Goal: Transaction & Acquisition: Purchase product/service

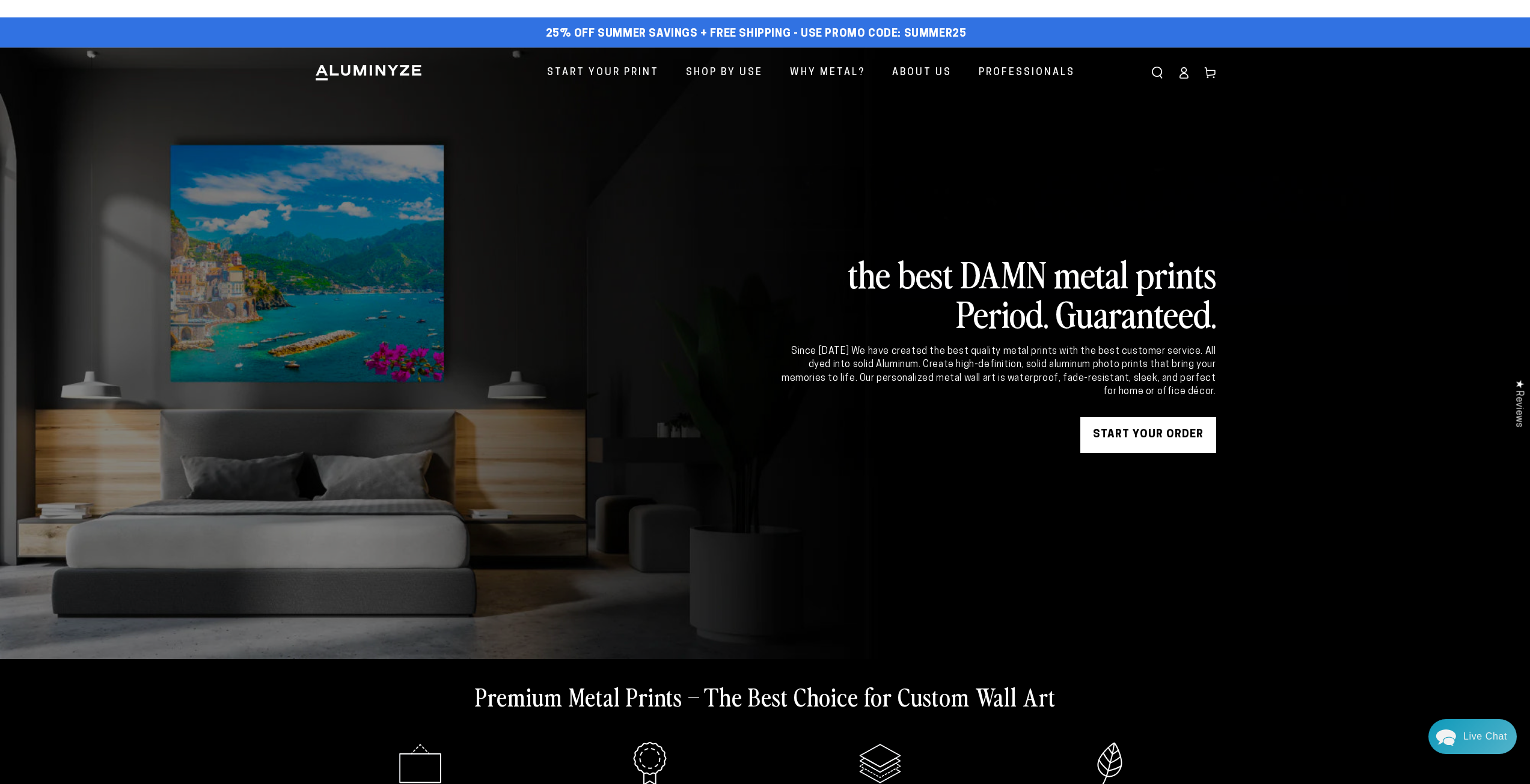
click at [1135, 437] on link "START YOUR Order" at bounding box center [1148, 435] width 135 height 36
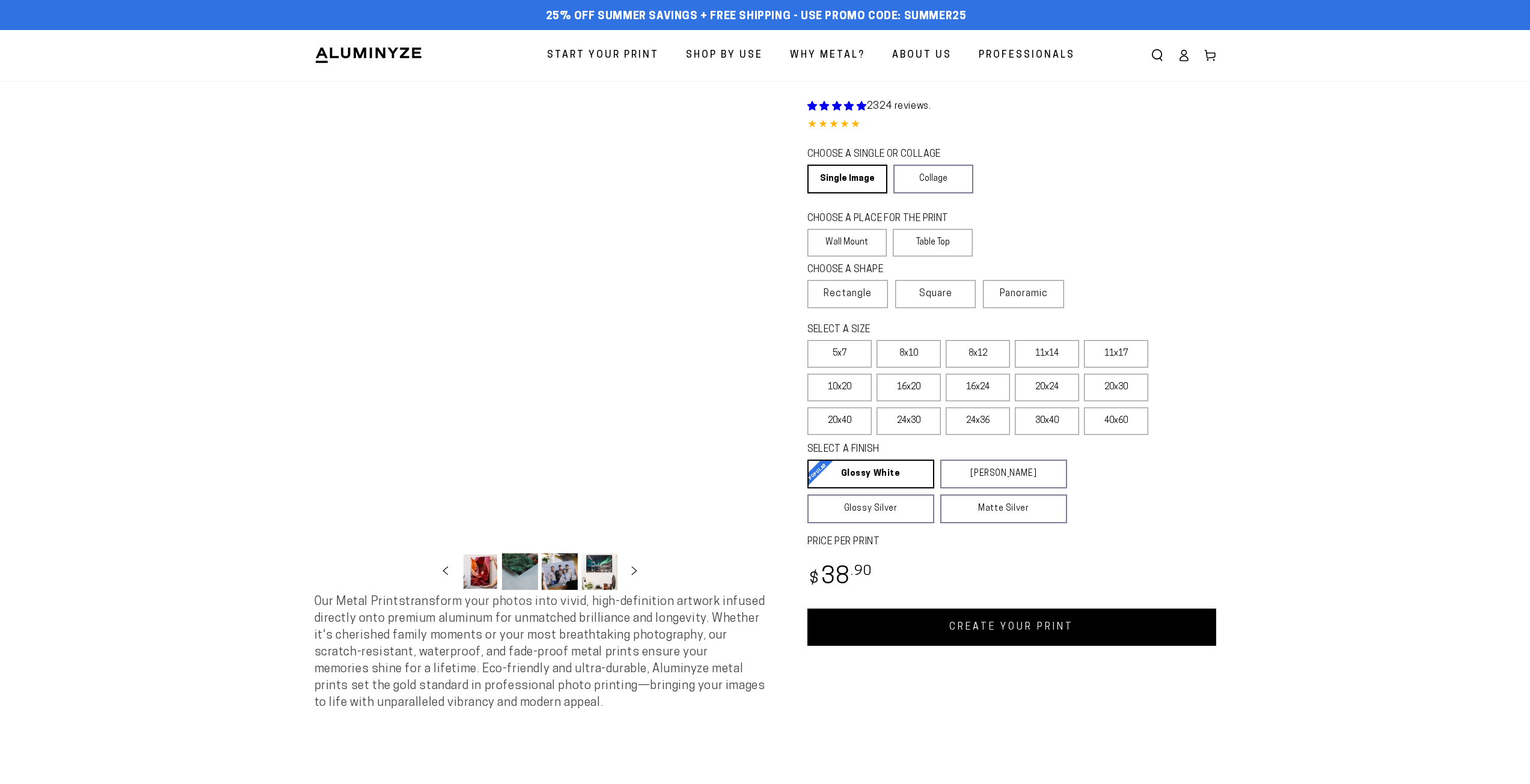
select select "**********"
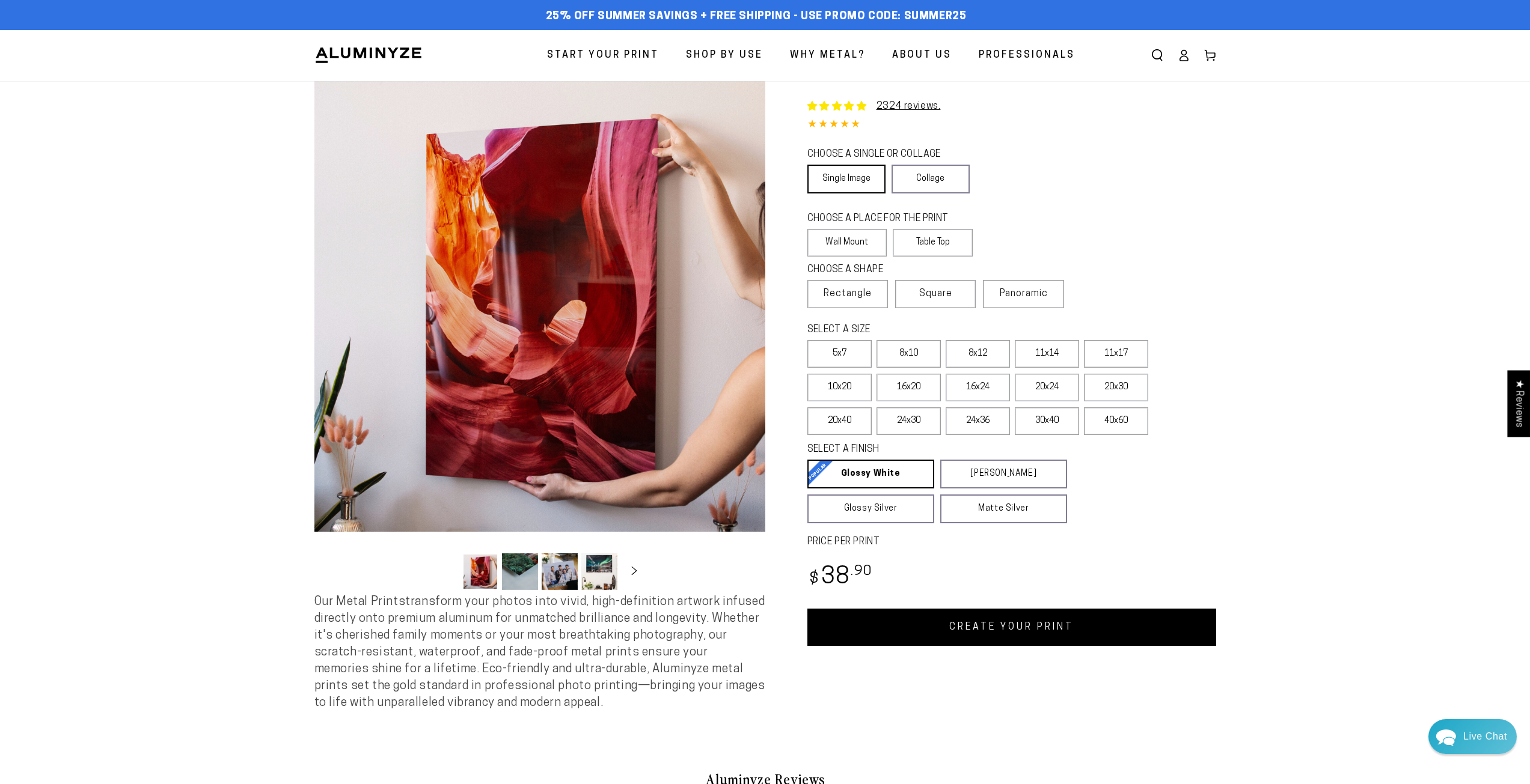
click at [848, 180] on link "Single Image" at bounding box center [846, 179] width 78 height 29
click at [915, 239] on label "Table Top" at bounding box center [933, 243] width 80 height 28
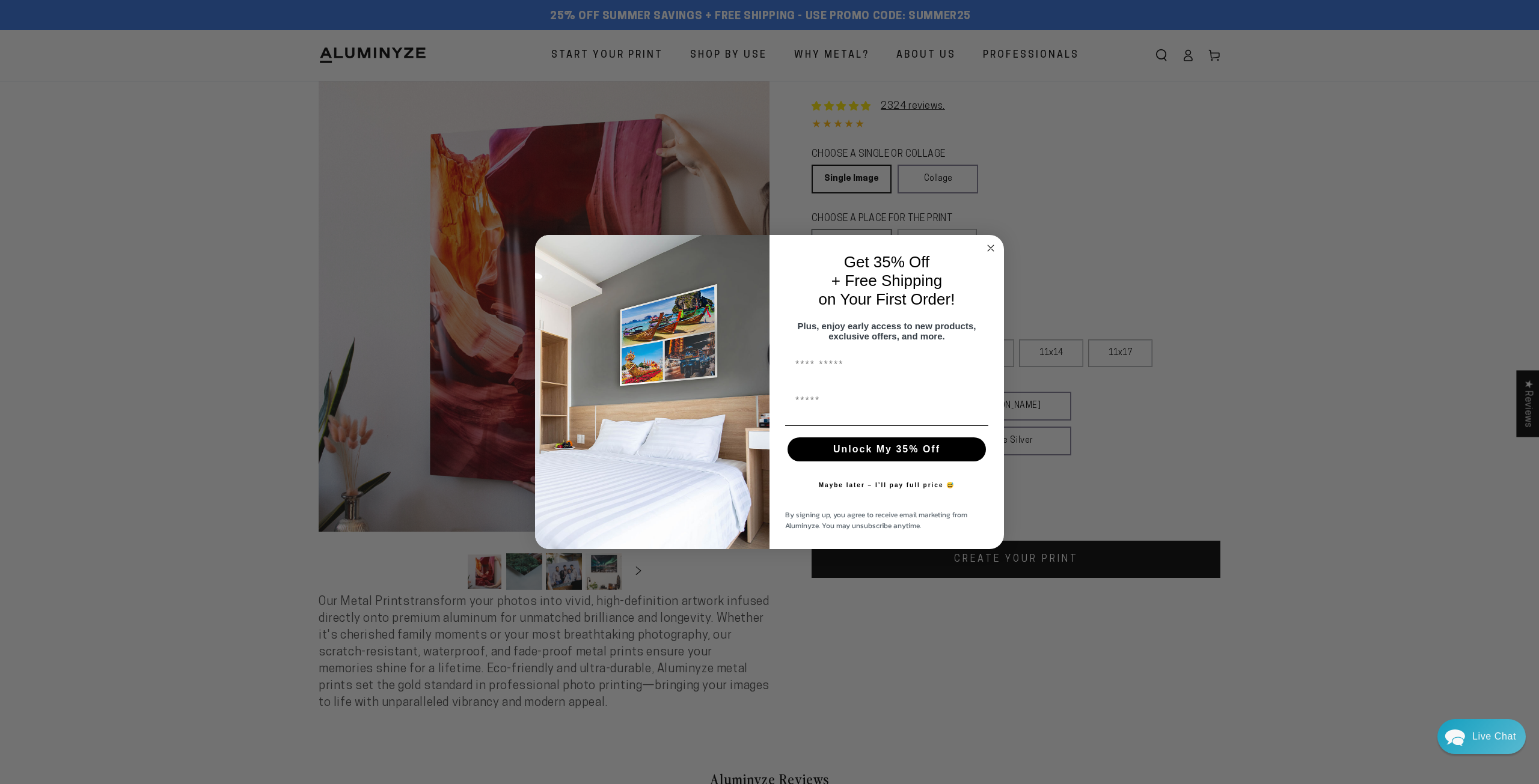
click at [854, 241] on div "Close dialog Get 35% Off + Free Shipping on Your First Order! Plus, enjoy early…" at bounding box center [770, 392] width 469 height 315
click at [989, 246] on circle "Close dialog" at bounding box center [991, 247] width 14 height 14
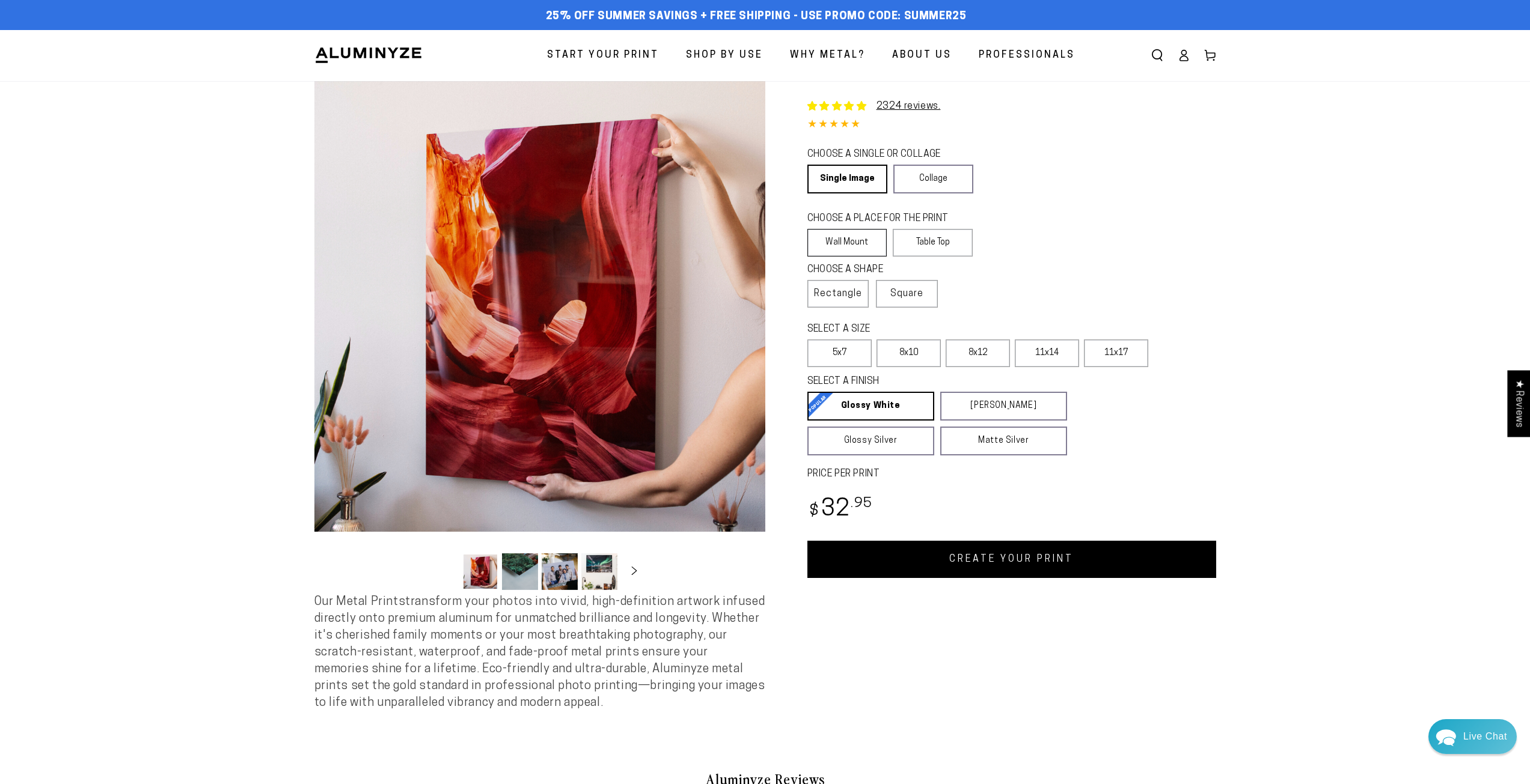
click at [854, 244] on label "Wall Mount" at bounding box center [847, 243] width 80 height 28
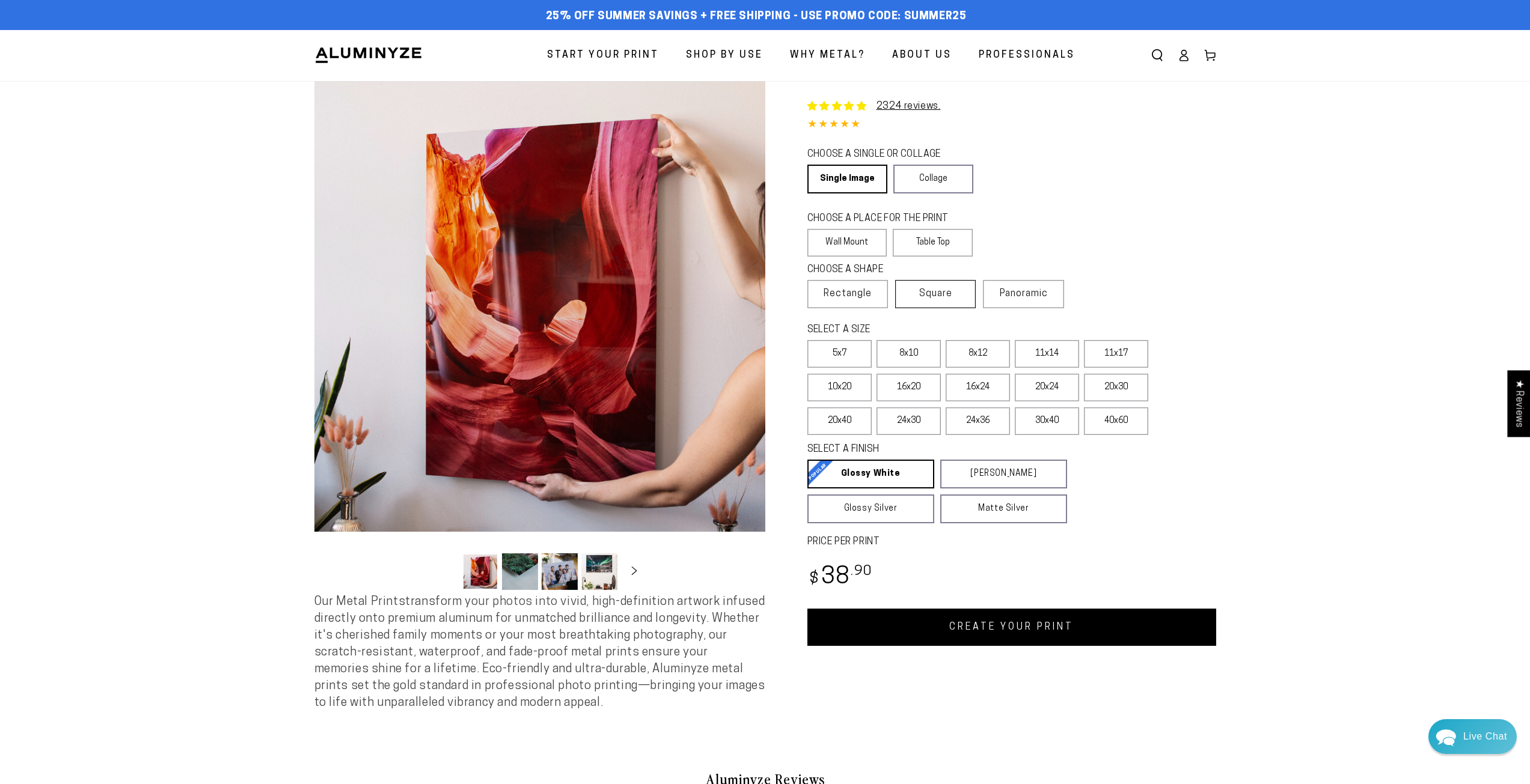
click at [907, 296] on label "Square" at bounding box center [935, 294] width 81 height 29
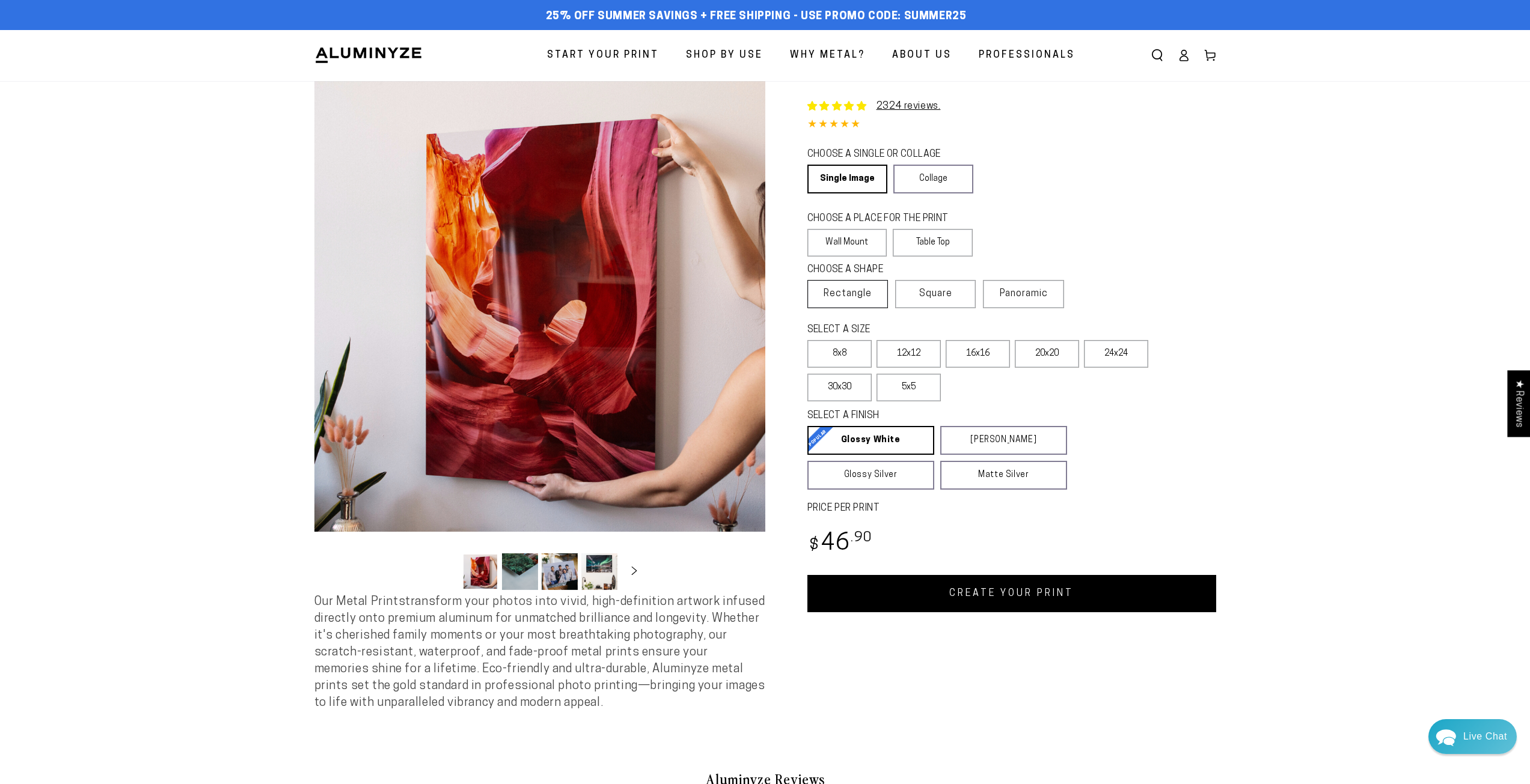
click at [836, 291] on span "Rectangle" at bounding box center [847, 294] width 48 height 15
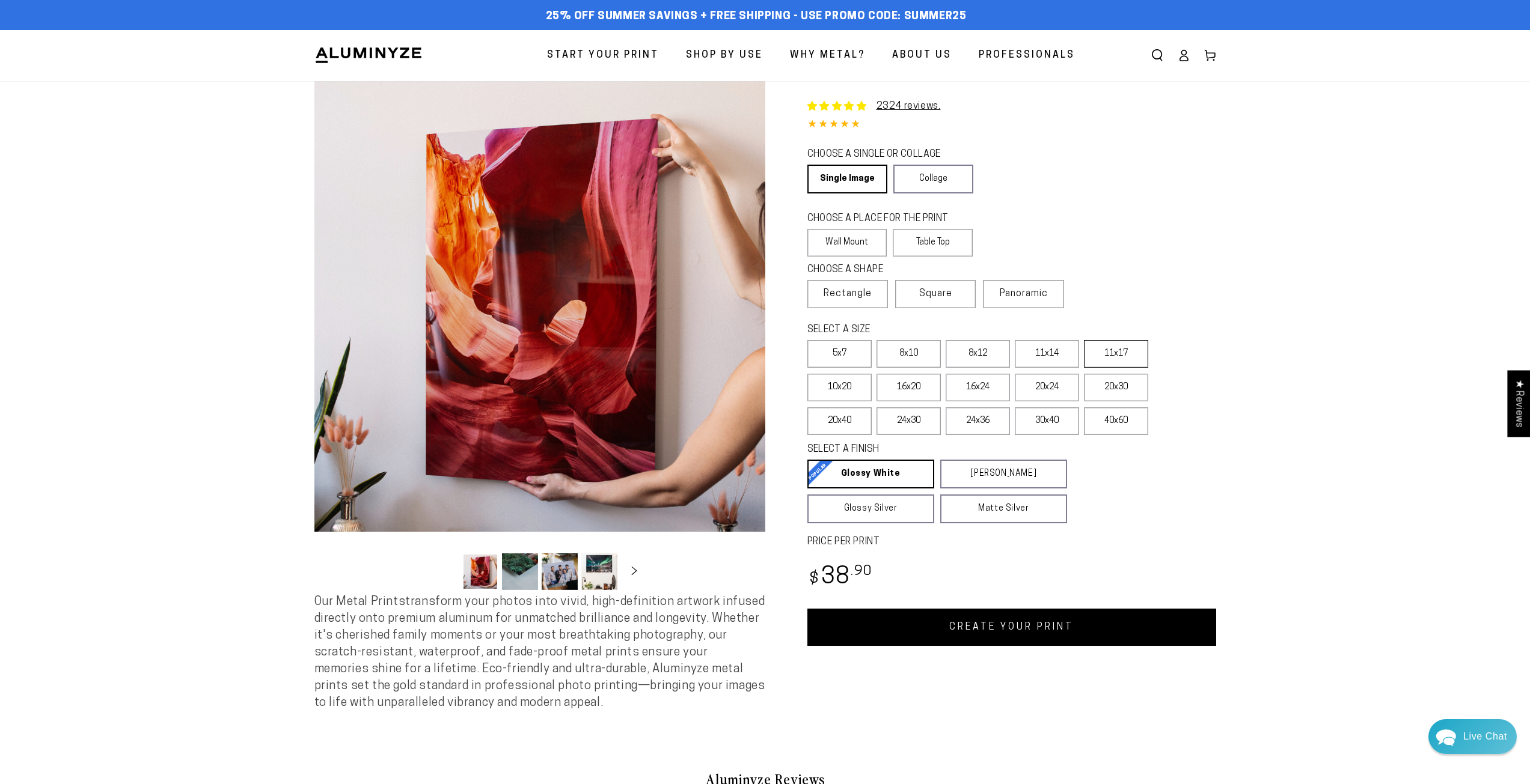
click at [1097, 352] on label "11x17" at bounding box center [1115, 354] width 64 height 28
click at [860, 383] on label "10x20" at bounding box center [839, 388] width 64 height 28
click at [914, 383] on label "16x20" at bounding box center [908, 388] width 64 height 28
click at [991, 382] on label "16x24" at bounding box center [978, 388] width 64 height 28
click at [1033, 382] on label "20x24" at bounding box center [1046, 388] width 64 height 28
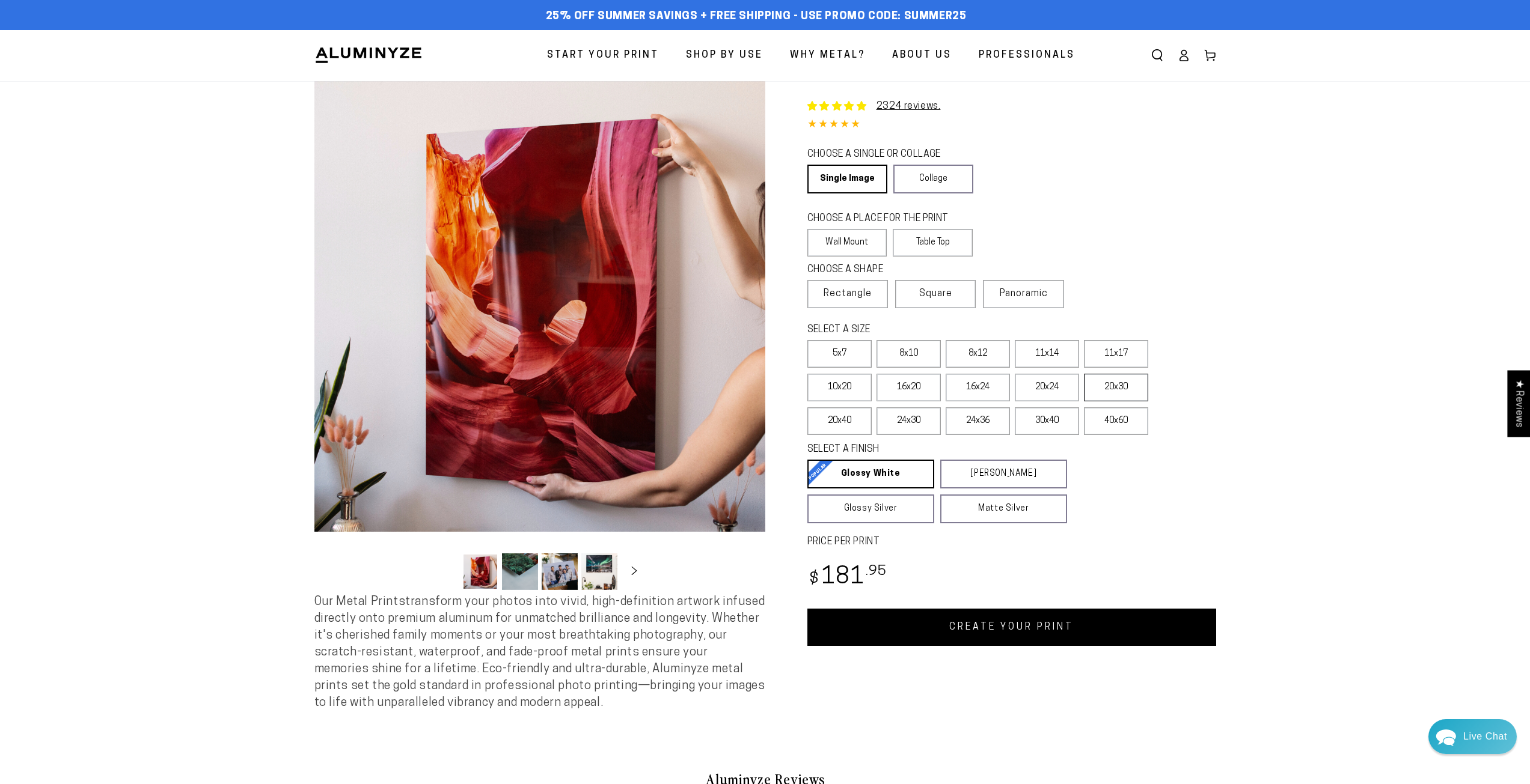
click at [1112, 381] on label "20x30" at bounding box center [1115, 388] width 64 height 28
click at [1110, 357] on label "11x17" at bounding box center [1115, 354] width 64 height 28
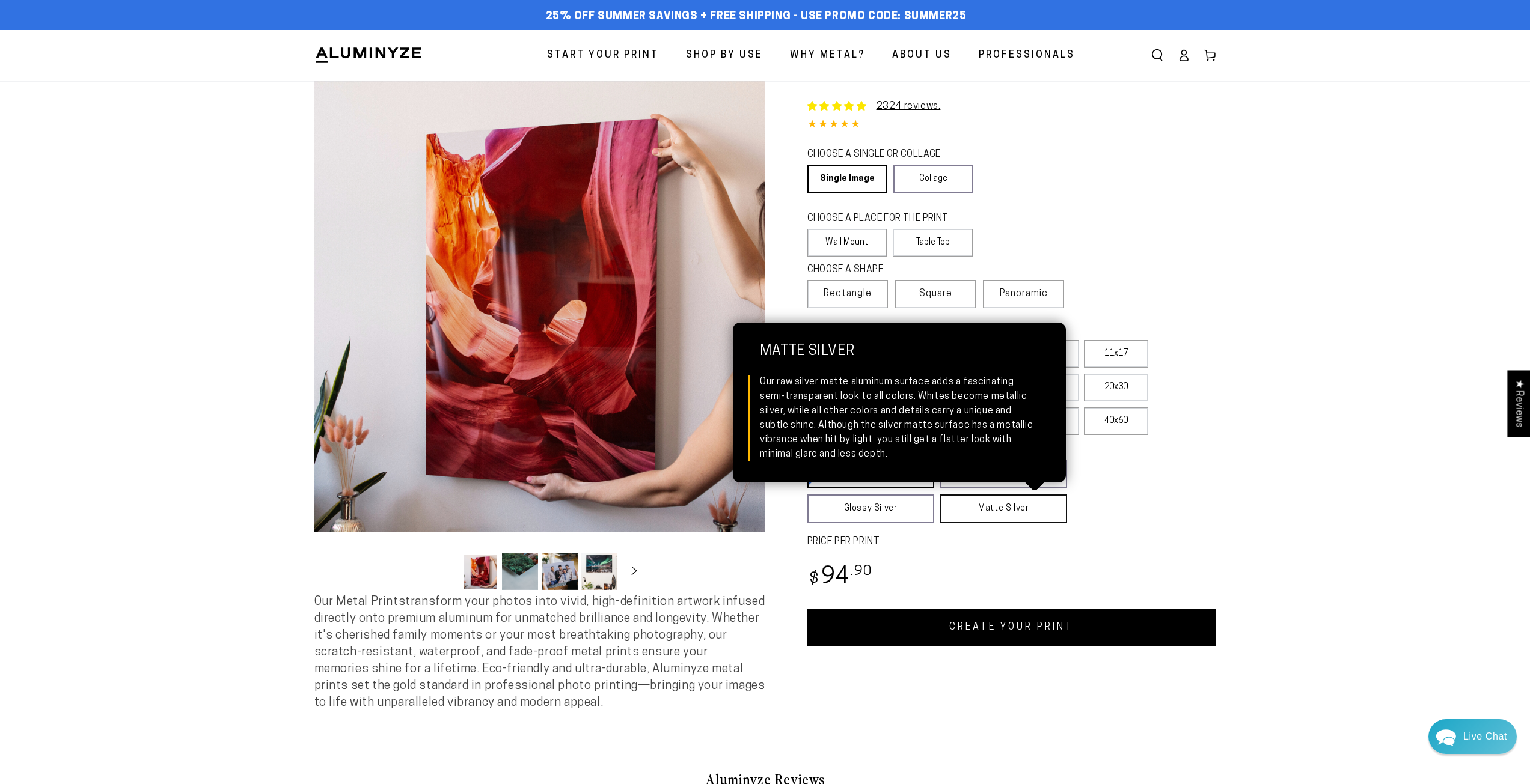
click at [1009, 506] on link "Matte Silver Matte Silver Our raw silver matte aluminum surface adds a fascinat…" at bounding box center [1003, 508] width 126 height 29
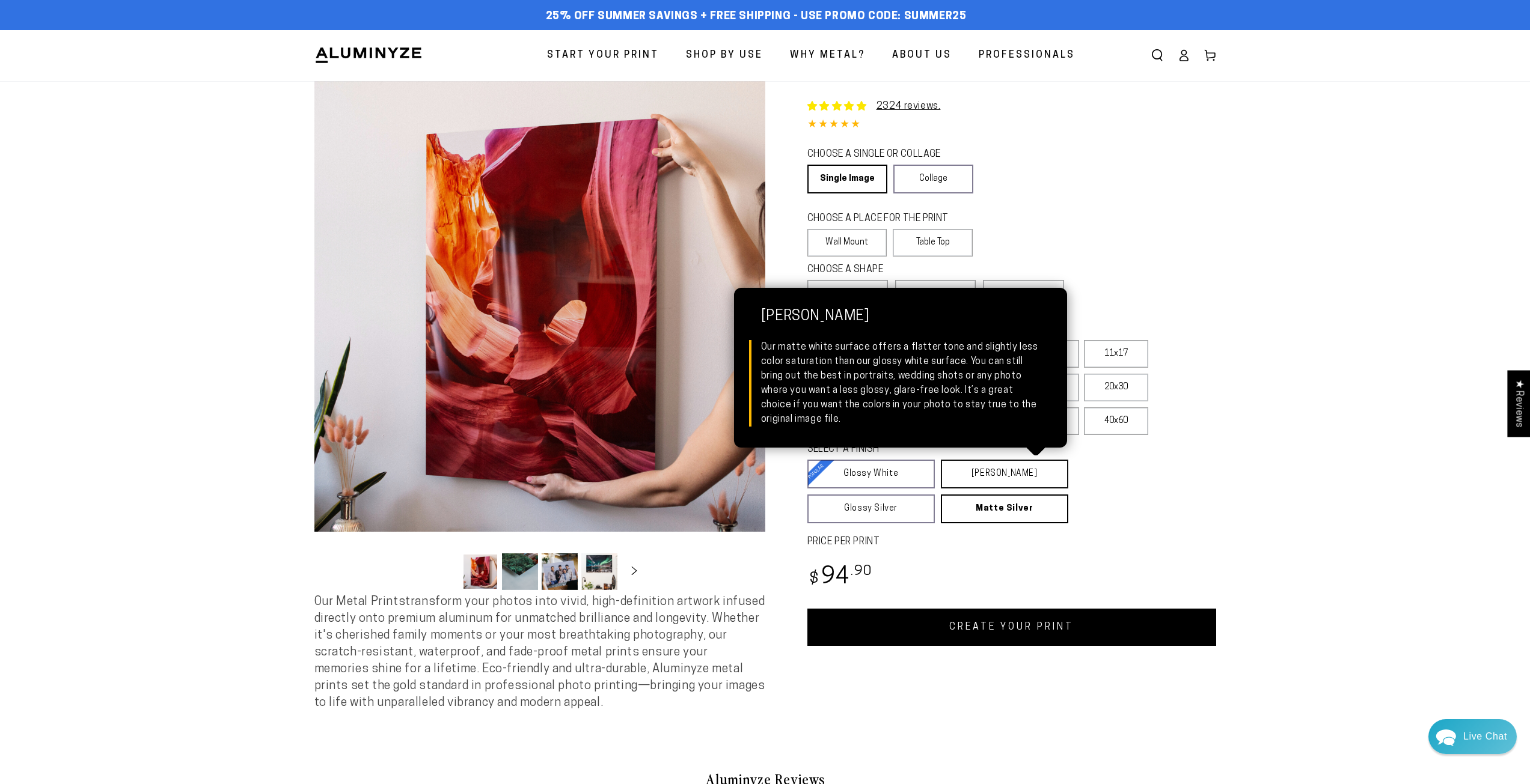
click at [999, 478] on link "Matte White Matte White Our matte white surface offers a flatter tone and sligh…" at bounding box center [1004, 474] width 127 height 29
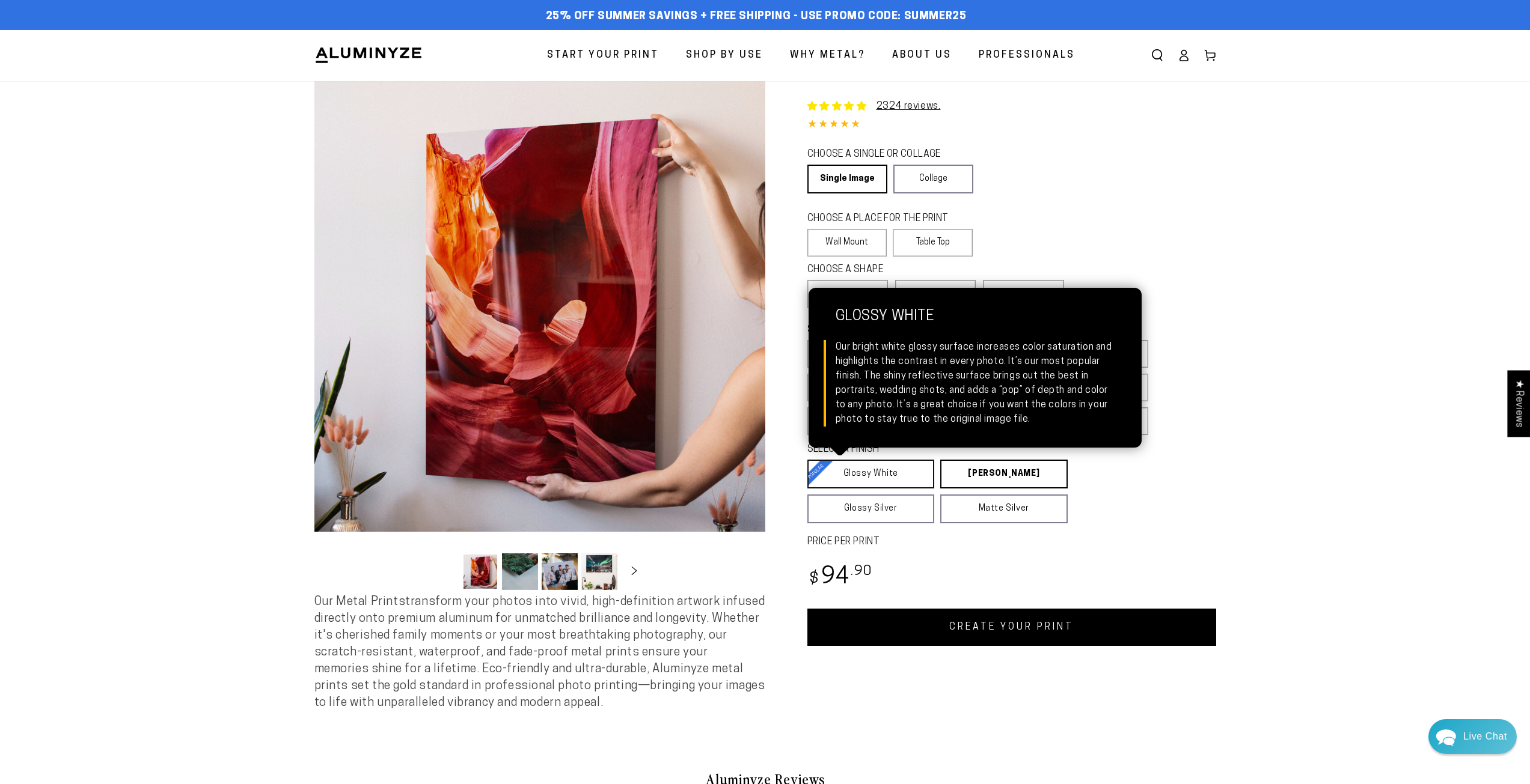
click at [871, 481] on link "Glossy White Glossy White Our bright white glossy surface increases color satur…" at bounding box center [871, 474] width 127 height 29
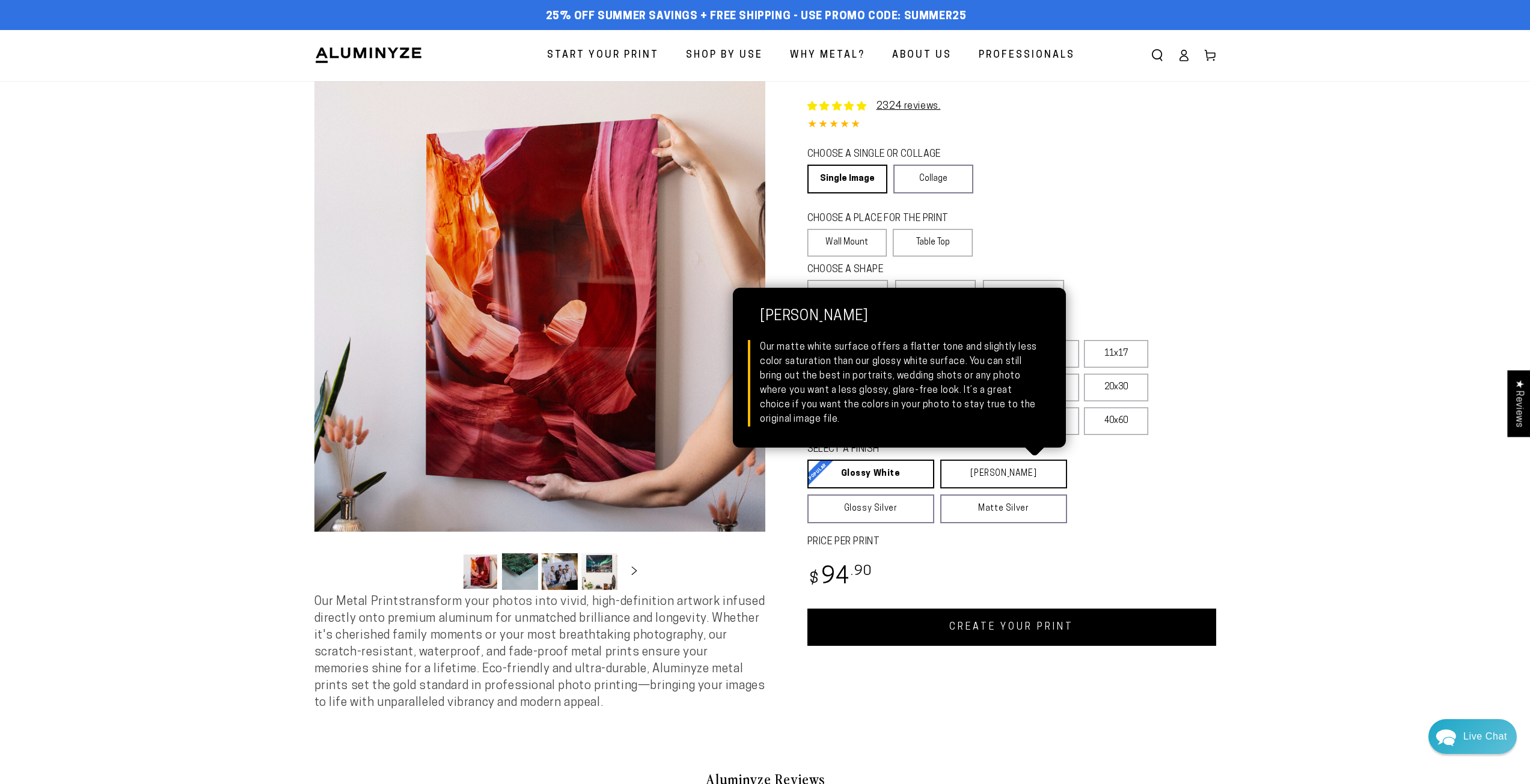
click at [1009, 474] on link "Matte White Matte White Our matte white surface offers a flatter tone and sligh…" at bounding box center [1003, 474] width 126 height 29
click at [996, 476] on link "Matte White Matte White Our matte white surface offers a flatter tone and sligh…" at bounding box center [1004, 474] width 127 height 29
